Goal: Task Accomplishment & Management: Manage account settings

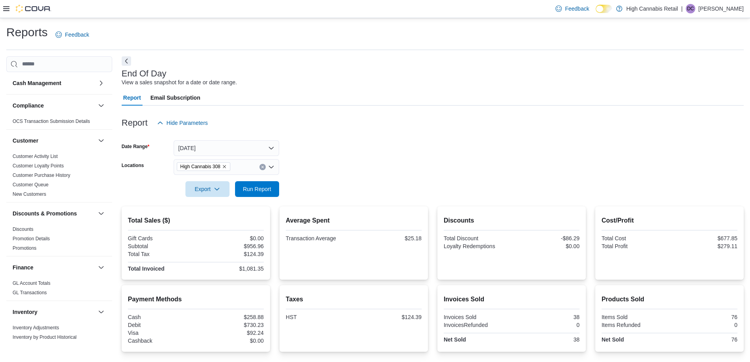
scroll to position [387, 0]
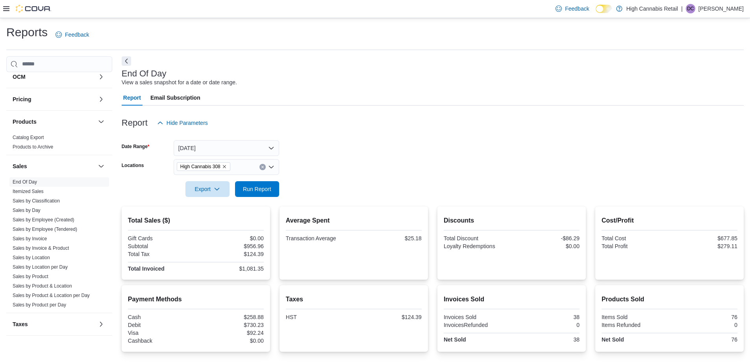
click at [467, 171] on form "Date Range [DATE] Locations High Cannabis 308 Export Run Report" at bounding box center [433, 164] width 622 height 66
click at [362, 173] on form "Date Range [DATE] Locations High Cannabis 308 Export Run Report" at bounding box center [433, 164] width 622 height 66
click at [267, 185] on span "Run Report" at bounding box center [257, 189] width 28 height 8
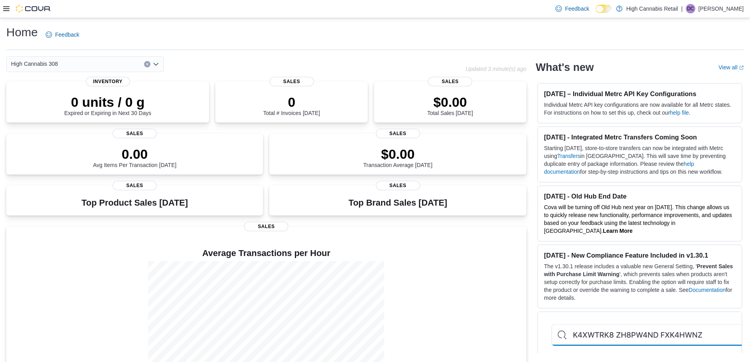
click at [6, 6] on icon at bounding box center [6, 9] width 6 height 6
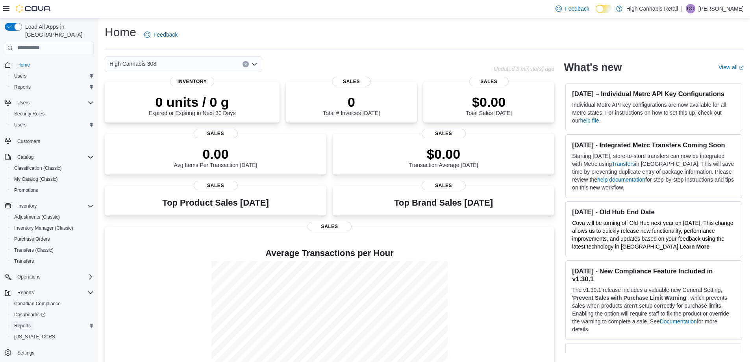
click at [31, 321] on link "Reports" at bounding box center [22, 325] width 23 height 9
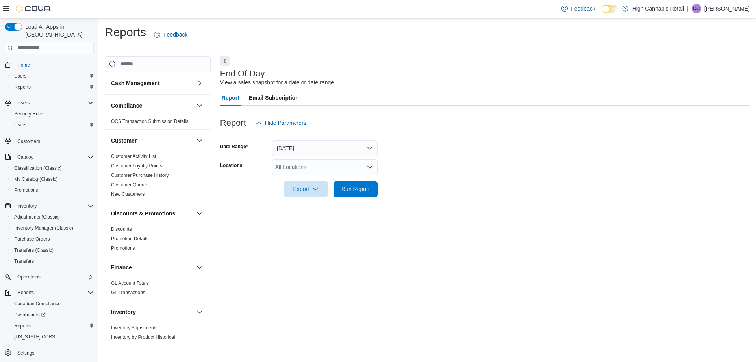
click at [1, 6] on div "Feedback Dark Mode High Cannabis Retail | DC Duncan Crouse" at bounding box center [378, 9] width 756 height 18
click at [5, 9] on icon at bounding box center [6, 8] width 6 height 5
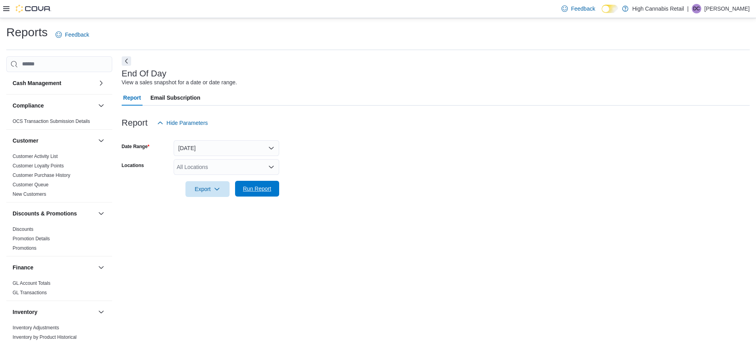
click at [256, 193] on span "Run Report" at bounding box center [257, 189] width 35 height 16
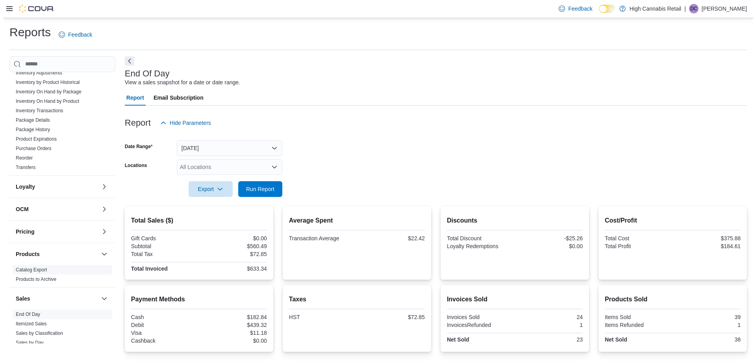
scroll to position [387, 0]
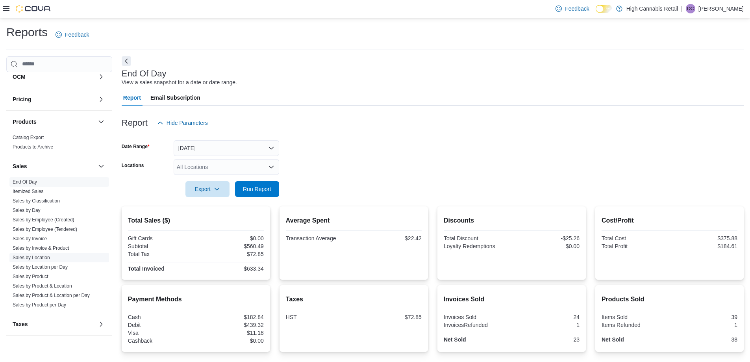
click at [45, 258] on link "Sales by Location" at bounding box center [31, 258] width 37 height 6
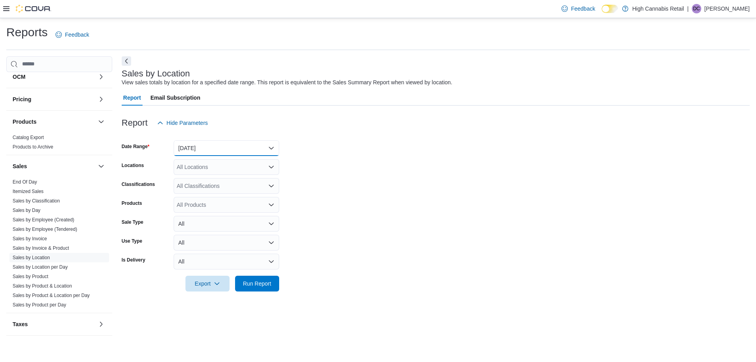
click at [228, 150] on button "Yesterday" at bounding box center [227, 148] width 106 height 16
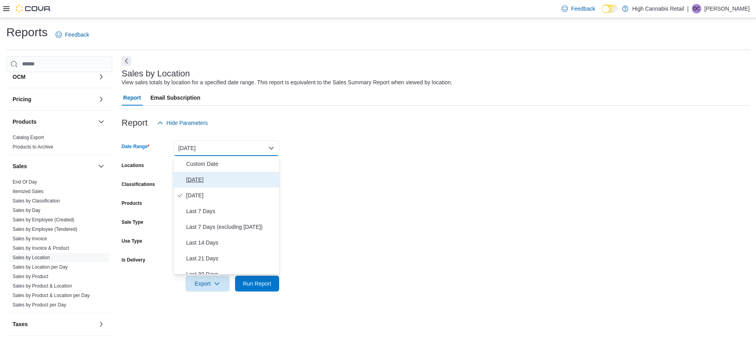
click at [230, 174] on button "[DATE]" at bounding box center [227, 180] width 106 height 16
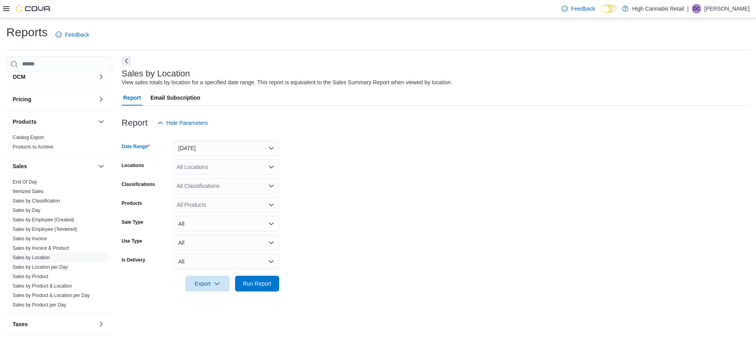
click at [225, 172] on div "All Locations" at bounding box center [227, 167] width 106 height 16
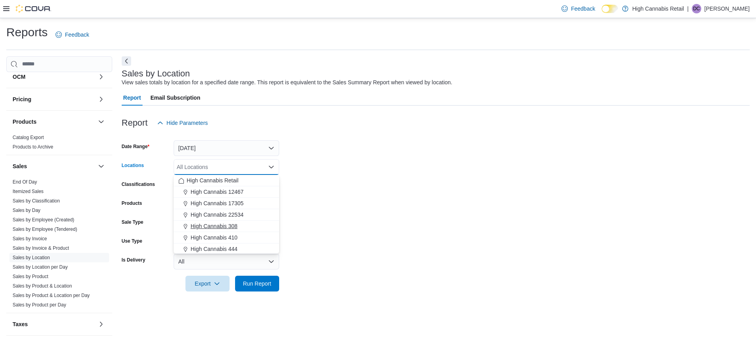
click at [247, 226] on div "High Cannabis 308" at bounding box center [226, 226] width 96 height 8
click at [247, 237] on div "High Cannabis 444" at bounding box center [226, 238] width 96 height 8
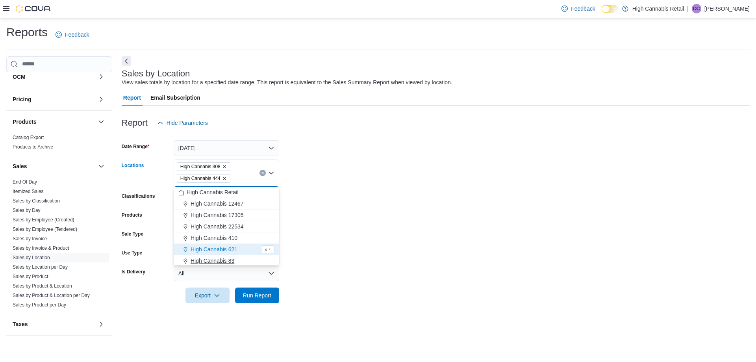
click at [246, 260] on div "High Cannabis 83" at bounding box center [226, 261] width 96 height 8
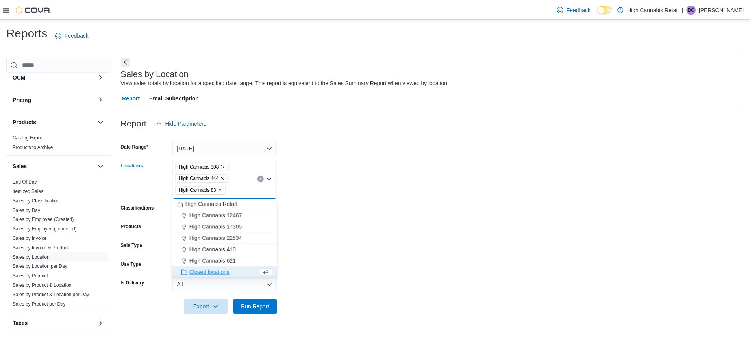
scroll to position [1, 0]
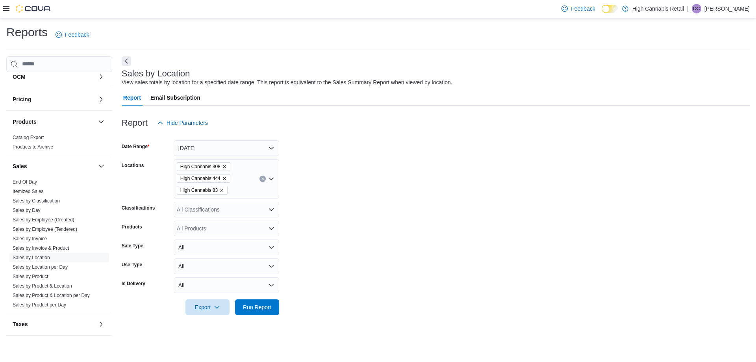
click at [261, 298] on div at bounding box center [436, 296] width 628 height 6
click at [261, 304] on span "Run Report" at bounding box center [257, 307] width 28 height 8
click at [347, 236] on form "Date Range Today Locations High Cannabis 308 High Cannabis 444 High Cannabis 83…" at bounding box center [433, 223] width 622 height 184
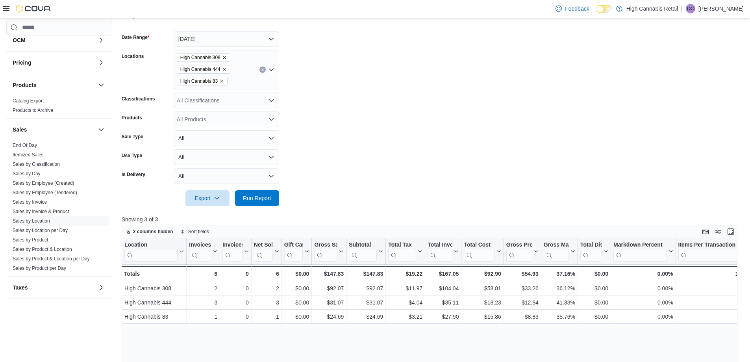
scroll to position [118, 0]
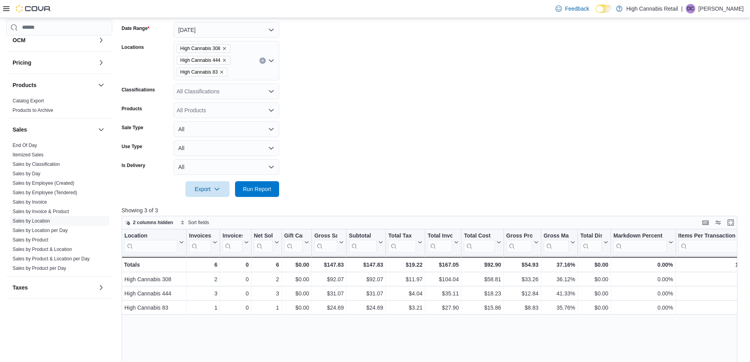
click at [430, 131] on form "Date Range Today Locations High Cannabis 308 High Cannabis 444 High Cannabis 83…" at bounding box center [433, 105] width 622 height 184
click at [354, 147] on form "Date Range Today Locations High Cannabis 308 High Cannabis 444 High Cannabis 83…" at bounding box center [433, 105] width 622 height 184
click at [241, 187] on span "Run Report" at bounding box center [257, 189] width 35 height 16
click at [482, 176] on div at bounding box center [433, 178] width 622 height 6
click at [259, 190] on span "Run Report" at bounding box center [257, 189] width 28 height 8
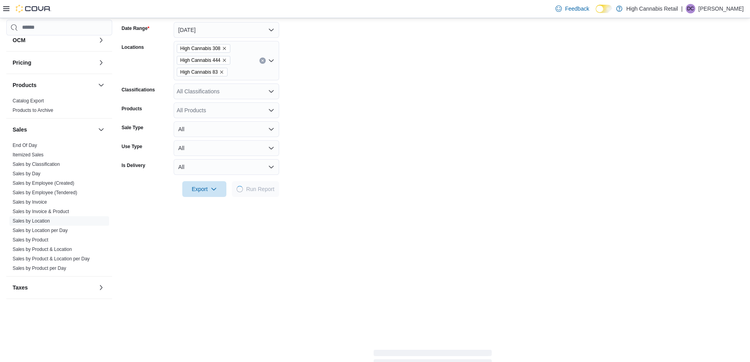
click at [355, 176] on div at bounding box center [433, 178] width 622 height 6
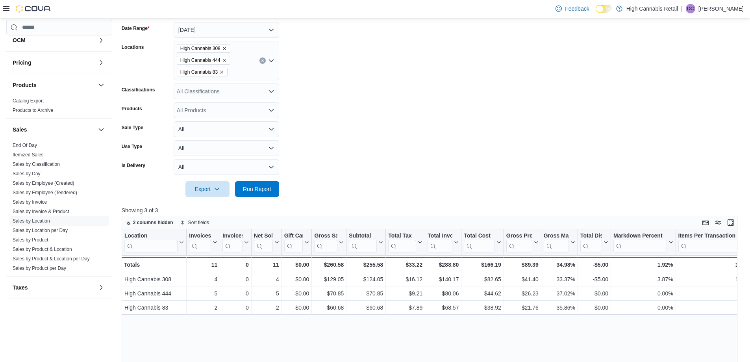
click at [354, 134] on form "Date Range Today Locations High Cannabis 308 High Cannabis 444 High Cannabis 83…" at bounding box center [433, 105] width 622 height 184
click at [259, 191] on span "Run Report" at bounding box center [257, 189] width 28 height 8
click at [304, 173] on form "Date Range Today Locations High Cannabis 308 High Cannabis 444 High Cannabis 83…" at bounding box center [433, 105] width 622 height 184
click at [269, 190] on span "Run Report" at bounding box center [257, 189] width 28 height 8
click at [352, 150] on form "Date Range Today Locations High Cannabis 308 High Cannabis 444 High Cannabis 83…" at bounding box center [433, 105] width 622 height 184
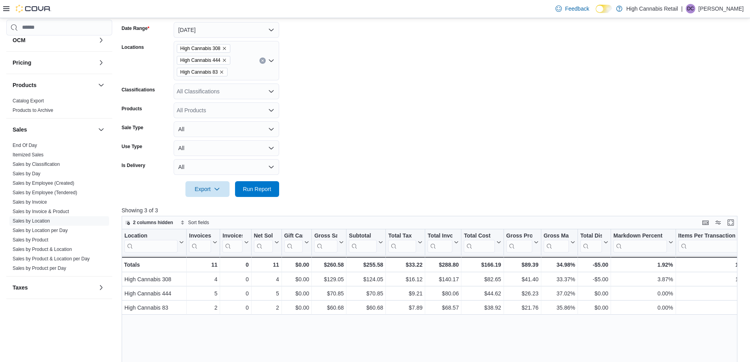
click at [340, 166] on form "Date Range Today Locations High Cannabis 308 High Cannabis 444 High Cannabis 83…" at bounding box center [433, 105] width 622 height 184
click at [271, 194] on span "Run Report" at bounding box center [257, 189] width 35 height 16
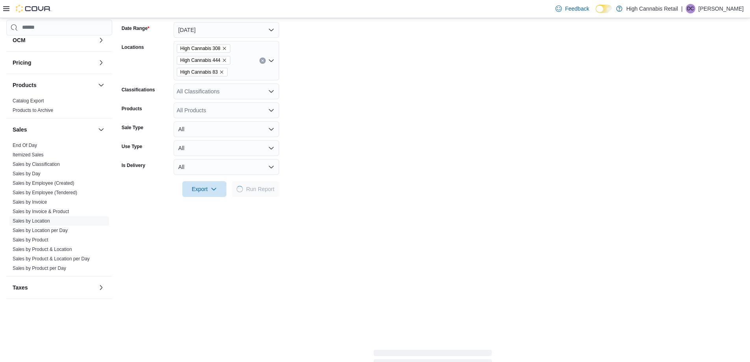
click at [362, 148] on form "Date Range Today Locations High Cannabis 308 High Cannabis 444 High Cannabis 83…" at bounding box center [433, 105] width 622 height 184
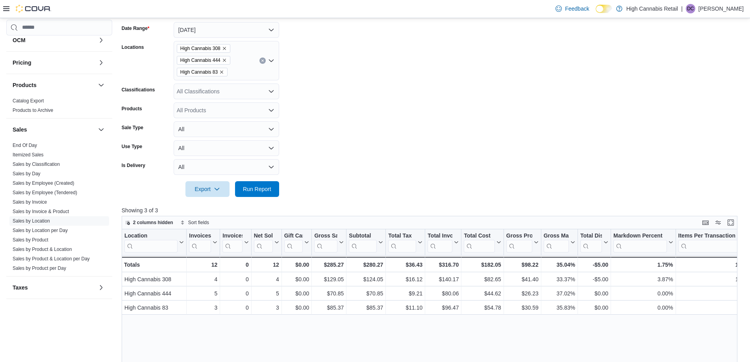
click at [359, 149] on form "Date Range Today Locations High Cannabis 308 High Cannabis 444 High Cannabis 83…" at bounding box center [433, 105] width 622 height 184
click at [279, 185] on button "Run Report" at bounding box center [257, 189] width 44 height 16
click at [340, 167] on form "Date Range Today Locations High Cannabis 308 High Cannabis 444 High Cannabis 83…" at bounding box center [433, 105] width 622 height 184
click at [260, 190] on span "Run Report" at bounding box center [257, 189] width 28 height 8
click at [540, 178] on div at bounding box center [433, 178] width 622 height 6
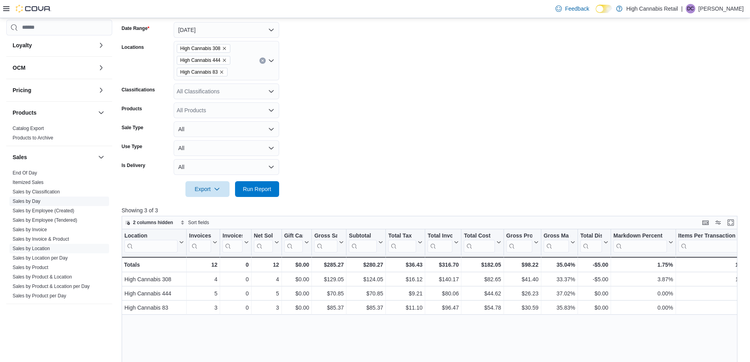
scroll to position [387, 0]
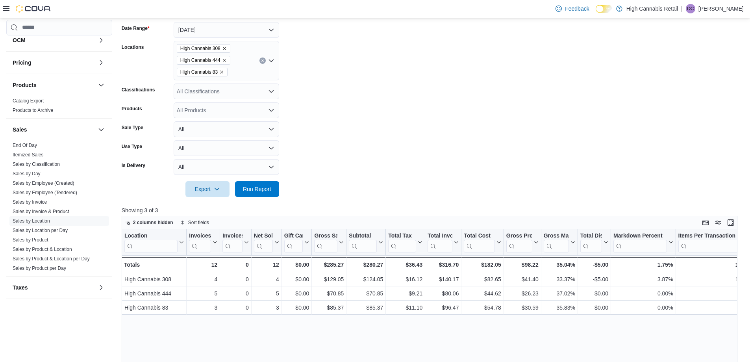
click at [7, 9] on icon at bounding box center [6, 9] width 6 height 6
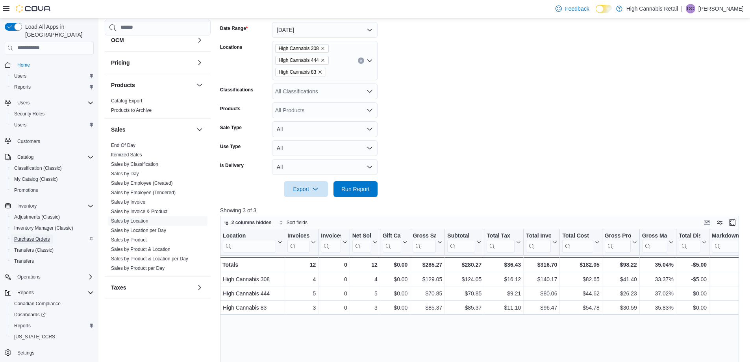
click at [38, 236] on span "Purchase Orders" at bounding box center [32, 239] width 36 height 6
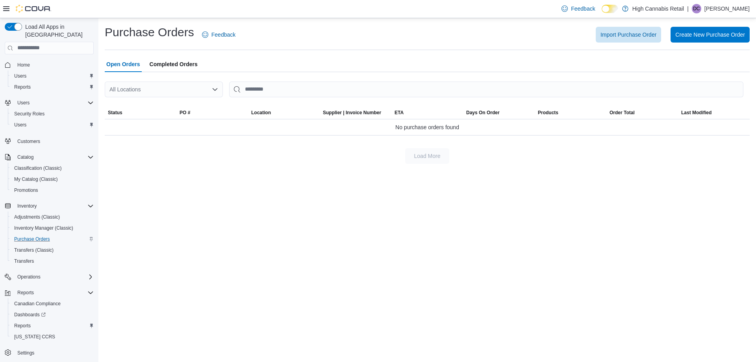
click at [247, 189] on div "Purchase Orders Feedback Import Purchase Order Create New Purchase Order Open O…" at bounding box center [427, 190] width 658 height 344
click at [636, 37] on span "Import Purchase Order" at bounding box center [629, 34] width 56 height 8
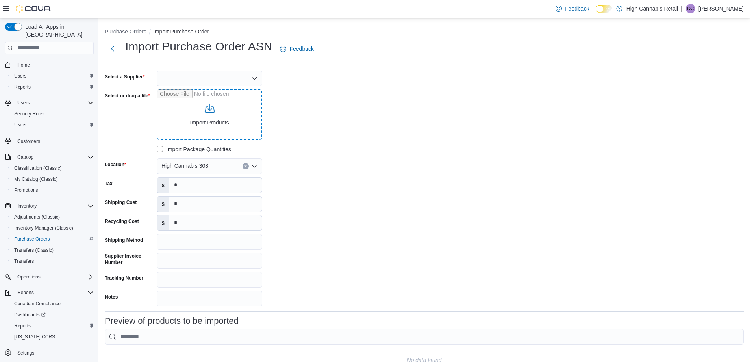
type input "**********"
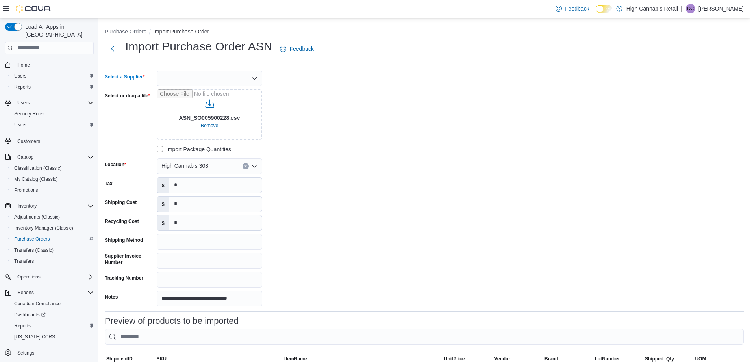
click at [223, 80] on div at bounding box center [210, 78] width 106 height 16
drag, startPoint x: 198, startPoint y: 137, endPoint x: 341, endPoint y: 111, distance: 144.8
click at [198, 137] on span "OCS" at bounding box center [214, 138] width 87 height 8
click at [341, 111] on div "**********" at bounding box center [223, 188] width 236 height 236
click at [178, 261] on input "Supplier Invoice Number" at bounding box center [210, 261] width 106 height 16
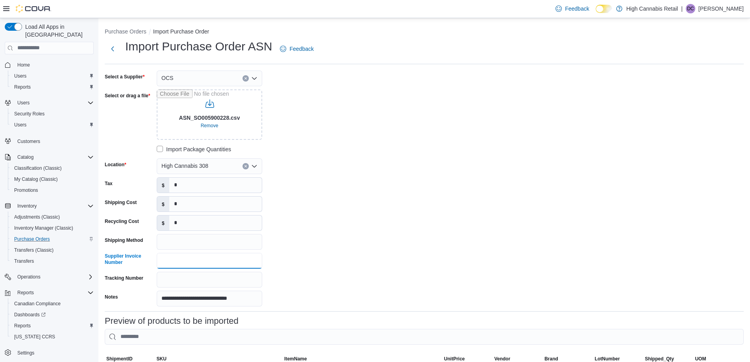
paste input "**********"
type input "**********"
click at [348, 226] on div "**********" at bounding box center [424, 188] width 639 height 236
click at [185, 203] on input "*" at bounding box center [215, 204] width 93 height 15
click at [184, 185] on input "*" at bounding box center [215, 185] width 93 height 15
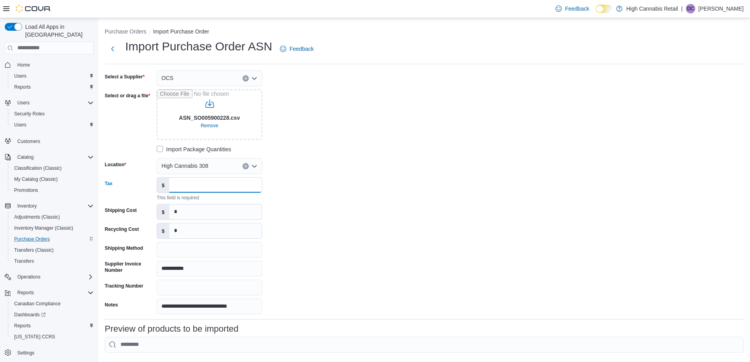
paste input "******"
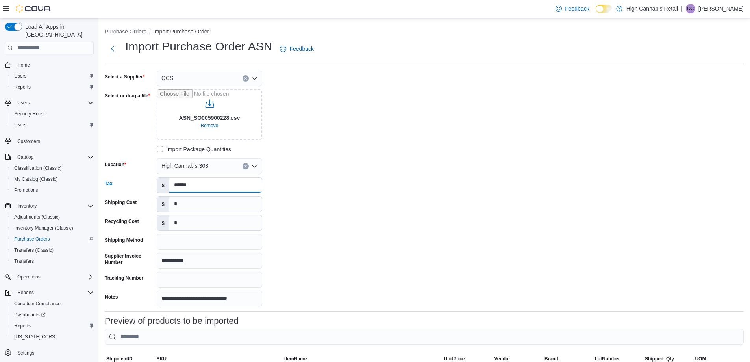
type input "******"
click at [184, 206] on input "*" at bounding box center [215, 204] width 93 height 15
type input "***"
click at [399, 126] on div "**********" at bounding box center [424, 188] width 639 height 236
click at [368, 192] on div "**********" at bounding box center [424, 188] width 639 height 236
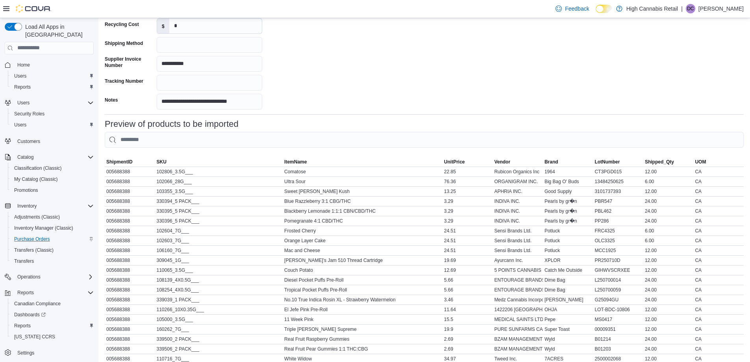
scroll to position [299, 0]
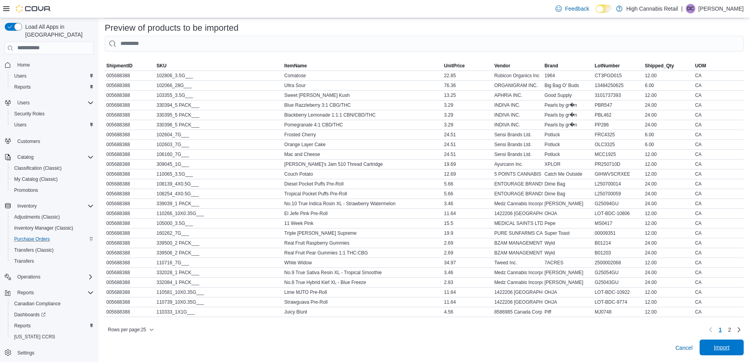
click at [729, 355] on div "Cancel Import" at bounding box center [424, 348] width 639 height 16
click at [730, 347] on span "Import" at bounding box center [722, 347] width 16 height 8
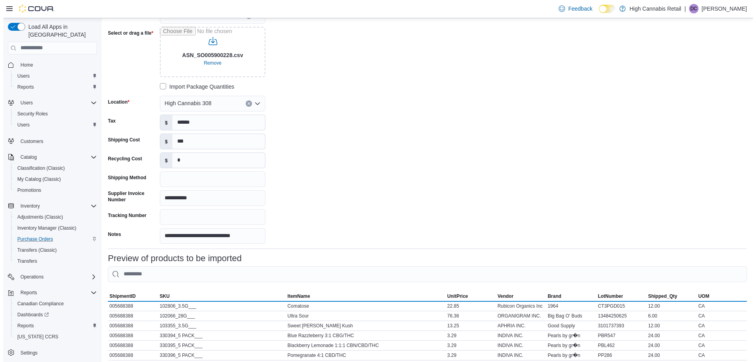
scroll to position [0, 0]
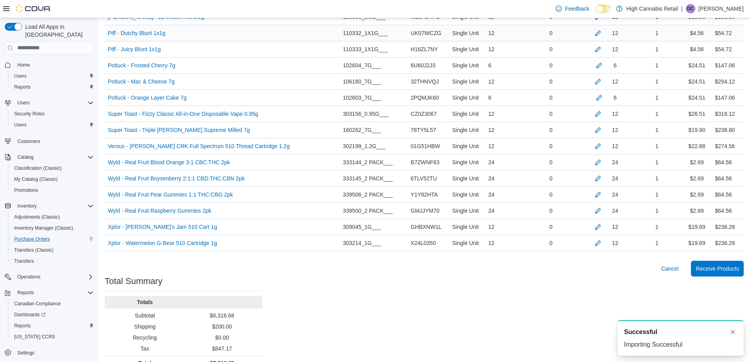
scroll to position [628, 0]
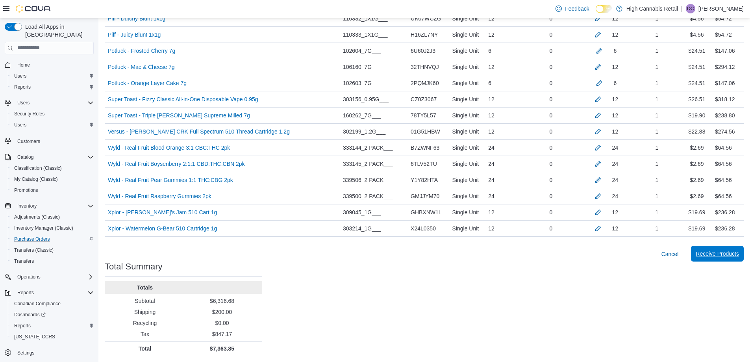
click at [735, 253] on span "Receive Products" at bounding box center [717, 254] width 43 height 8
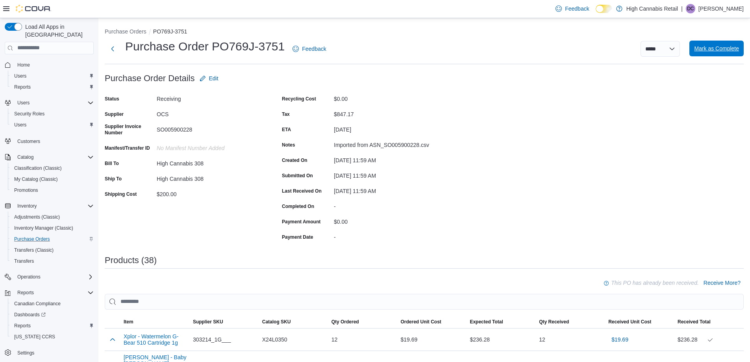
click at [725, 43] on span "Mark as Complete" at bounding box center [716, 49] width 45 height 16
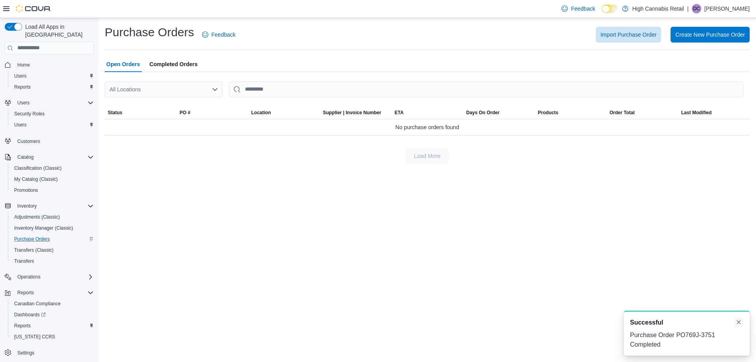
click at [739, 322] on button "Dismiss toast" at bounding box center [738, 321] width 9 height 9
click at [21, 323] on span "Reports" at bounding box center [22, 326] width 17 height 6
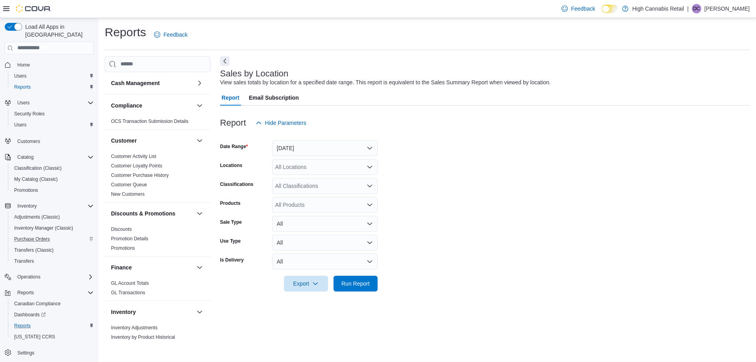
click at [3, 5] on div "Feedback Dark Mode High Cannabis Retail | DC Duncan Crouse" at bounding box center [378, 9] width 756 height 18
click at [4, 7] on icon at bounding box center [6, 8] width 6 height 5
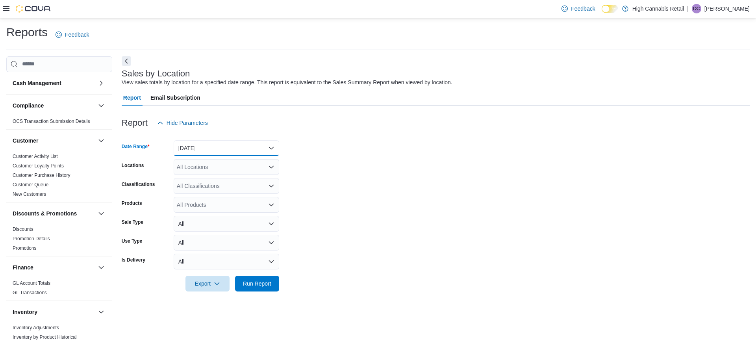
click at [219, 149] on button "Yesterday" at bounding box center [227, 148] width 106 height 16
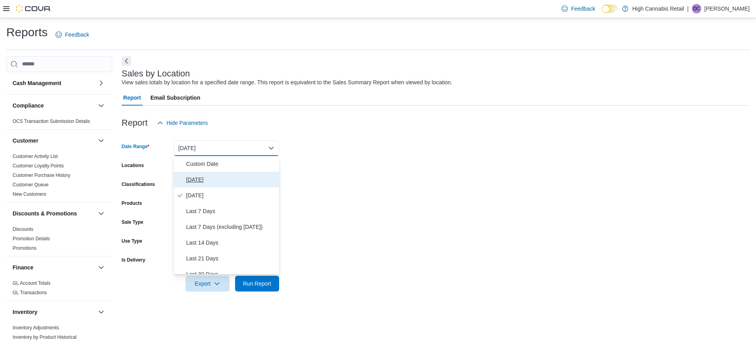
click at [221, 180] on span "[DATE]" at bounding box center [231, 179] width 90 height 9
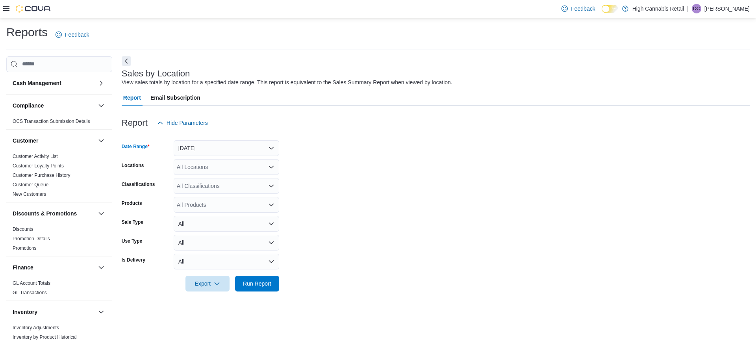
click at [223, 166] on div "All Locations" at bounding box center [227, 167] width 106 height 16
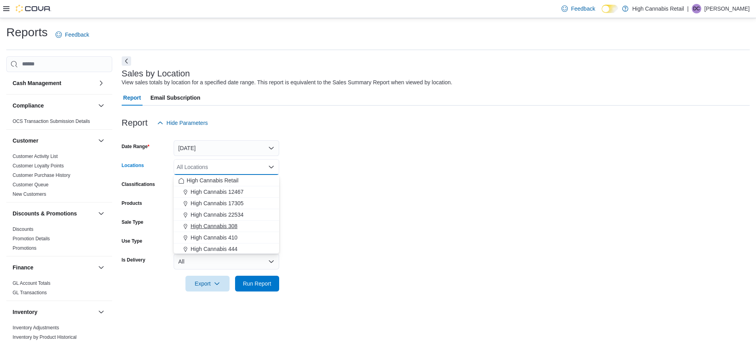
click at [254, 224] on div "High Cannabis 308" at bounding box center [226, 226] width 96 height 8
click at [248, 238] on div "High Cannabis 444" at bounding box center [226, 238] width 96 height 8
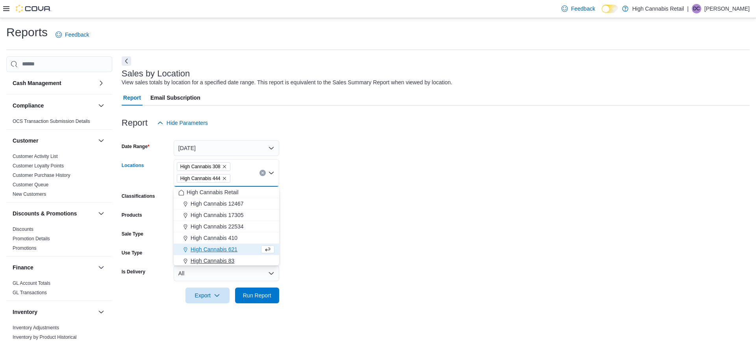
click at [242, 260] on div "High Cannabis 83" at bounding box center [226, 261] width 96 height 8
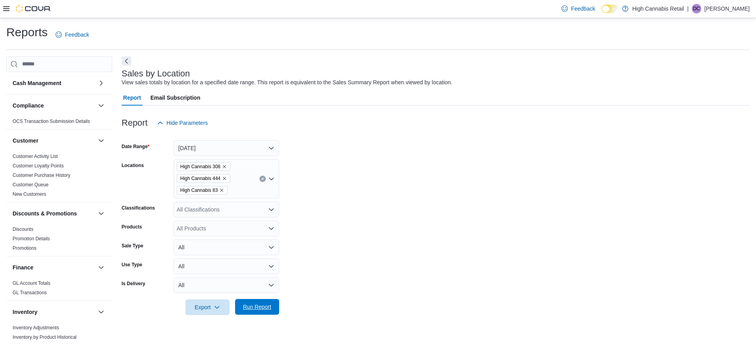
click at [261, 300] on span "Run Report" at bounding box center [257, 307] width 35 height 16
click at [363, 224] on form "Date Range Today Locations High Cannabis 308 High Cannabis 444 High Cannabis 83…" at bounding box center [433, 223] width 622 height 184
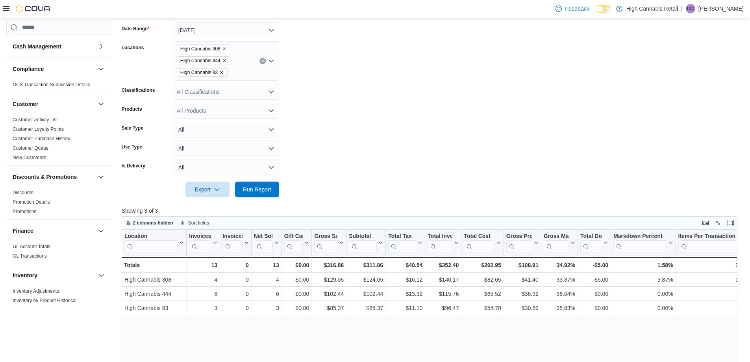
scroll to position [118, 0]
click at [373, 166] on form "Date Range Today Locations High Cannabis 308 High Cannabis 444 High Cannabis 83…" at bounding box center [433, 105] width 622 height 184
click at [268, 189] on span "Run Report" at bounding box center [257, 189] width 28 height 8
click at [245, 195] on span "Run Report" at bounding box center [257, 189] width 35 height 16
click at [372, 108] on form "Date Range Today Locations High Cannabis 308 High Cannabis 444 High Cannabis 83…" at bounding box center [433, 105] width 622 height 184
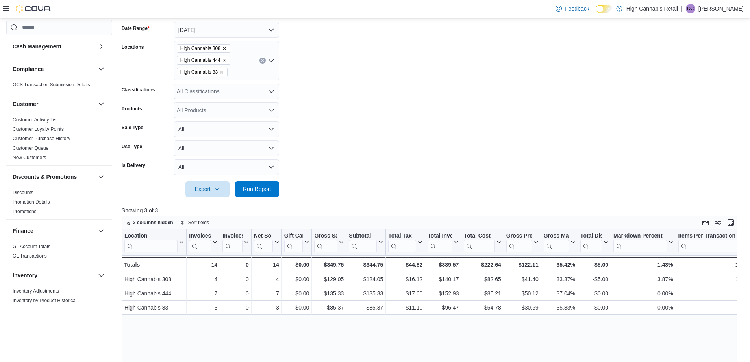
click at [388, 133] on form "Date Range Today Locations High Cannabis 308 High Cannabis 444 High Cannabis 83…" at bounding box center [433, 105] width 622 height 184
click at [265, 191] on span "Run Report" at bounding box center [257, 189] width 28 height 8
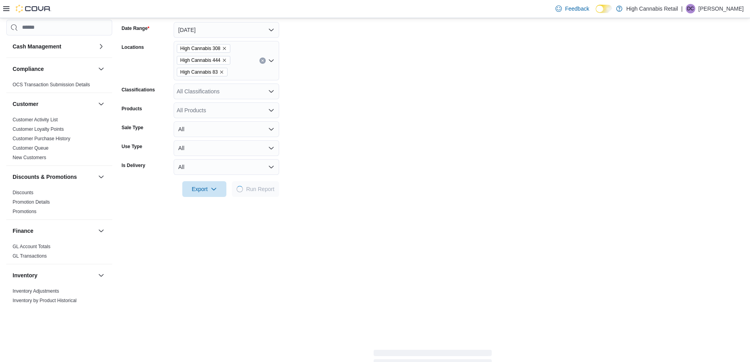
click at [380, 170] on form "Date Range Today Locations High Cannabis 308 High Cannabis 444 High Cannabis 83…" at bounding box center [433, 105] width 622 height 184
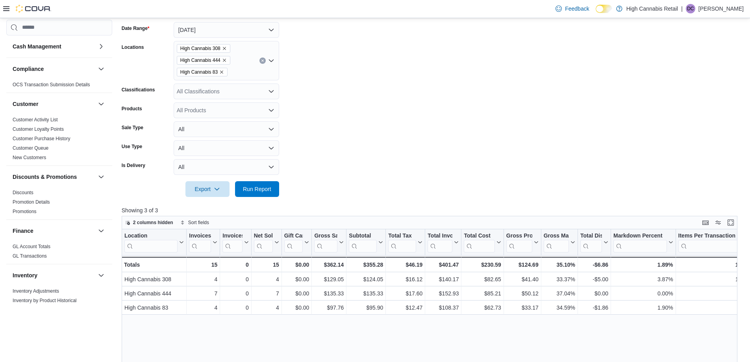
click at [532, 151] on form "Date Range Today Locations High Cannabis 308 High Cannabis 444 High Cannabis 83…" at bounding box center [433, 105] width 622 height 184
click at [550, 180] on div at bounding box center [433, 178] width 622 height 6
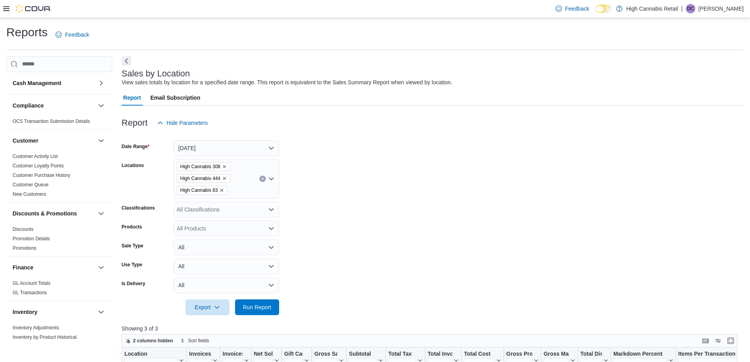
click at [473, 206] on form "Date Range Today Locations High Cannabis 308 High Cannabis 444 High Cannabis 83…" at bounding box center [433, 223] width 622 height 184
click at [267, 312] on span "Run Report" at bounding box center [257, 307] width 35 height 16
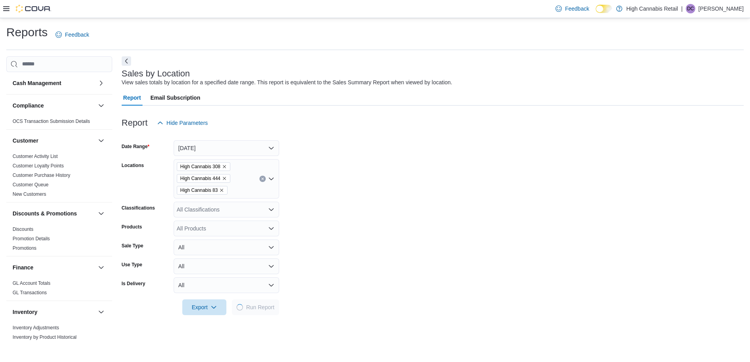
click at [397, 250] on form "Date Range Today Locations High Cannabis 308 High Cannabis 444 High Cannabis 83…" at bounding box center [433, 223] width 622 height 184
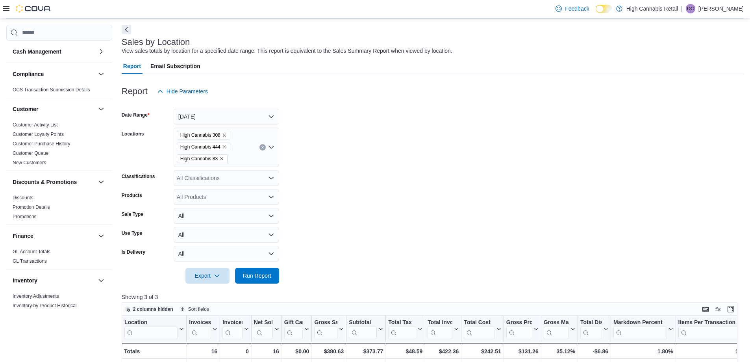
scroll to position [118, 0]
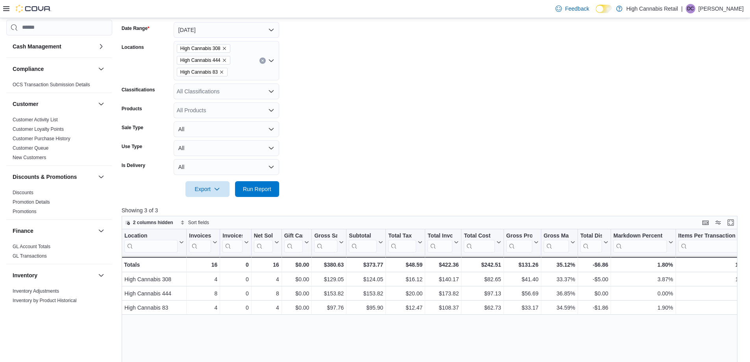
click at [407, 164] on form "Date Range Today Locations High Cannabis 308 High Cannabis 444 High Cannabis 83…" at bounding box center [433, 105] width 622 height 184
click at [415, 168] on form "Date Range Today Locations High Cannabis 308 High Cannabis 444 High Cannabis 83…" at bounding box center [433, 105] width 622 height 184
click at [559, 111] on form "Date Range Today Locations High Cannabis 308 High Cannabis 444 High Cannabis 83…" at bounding box center [433, 105] width 622 height 184
click at [491, 145] on form "Date Range Today Locations High Cannabis 308 High Cannabis 444 High Cannabis 83…" at bounding box center [433, 105] width 622 height 184
click at [252, 193] on span "Run Report" at bounding box center [257, 189] width 35 height 16
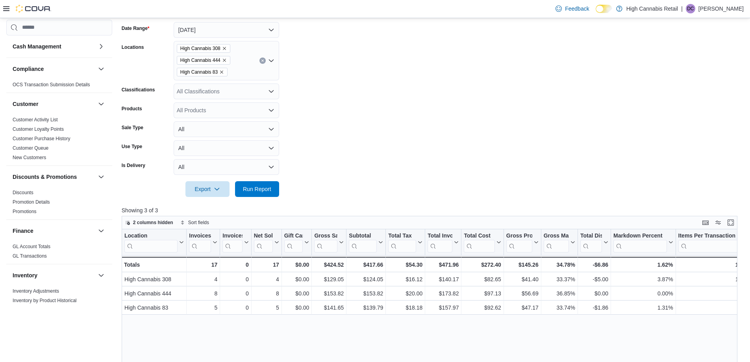
click at [515, 153] on form "Date Range Today Locations High Cannabis 308 High Cannabis 444 High Cannabis 83…" at bounding box center [433, 105] width 622 height 184
